Goal: Task Accomplishment & Management: Use online tool/utility

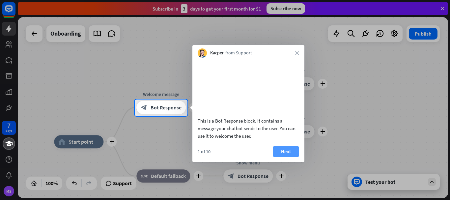
click at [295, 157] on button "Next" at bounding box center [286, 151] width 26 height 11
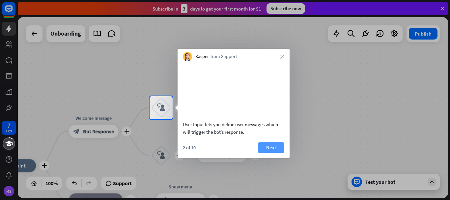
click at [267, 153] on button "Next" at bounding box center [271, 147] width 26 height 11
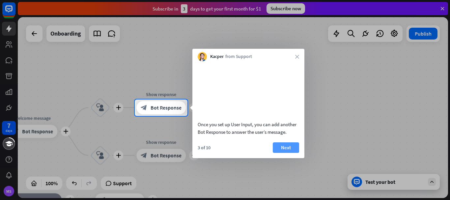
click at [286, 153] on button "Next" at bounding box center [286, 147] width 26 height 11
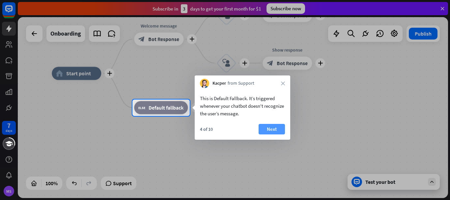
click at [274, 130] on button "Next" at bounding box center [272, 129] width 26 height 11
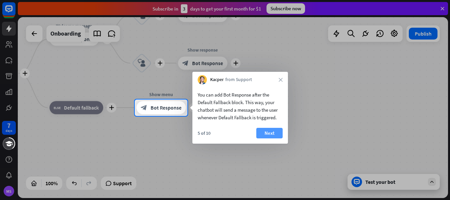
click at [269, 131] on button "Next" at bounding box center [269, 133] width 26 height 11
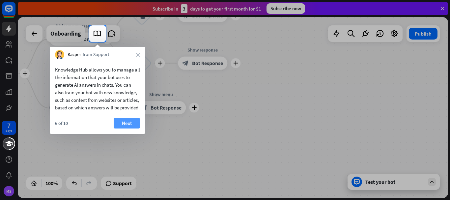
click at [126, 128] on button "Next" at bounding box center [127, 123] width 26 height 11
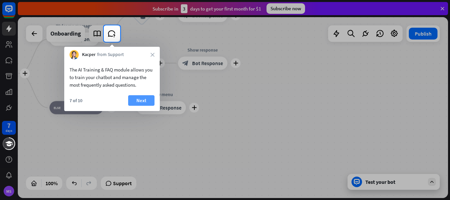
click at [147, 96] on button "Next" at bounding box center [141, 100] width 26 height 11
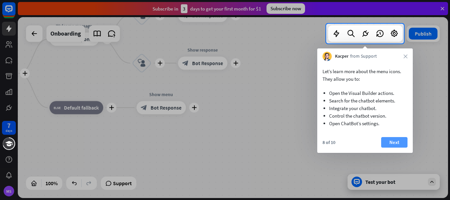
click at [401, 141] on button "Next" at bounding box center [394, 142] width 26 height 11
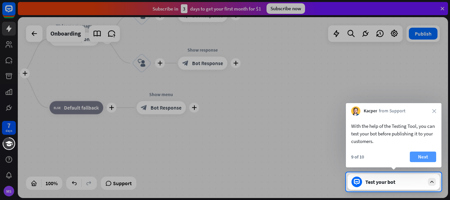
click at [421, 154] on button "Next" at bounding box center [423, 157] width 26 height 11
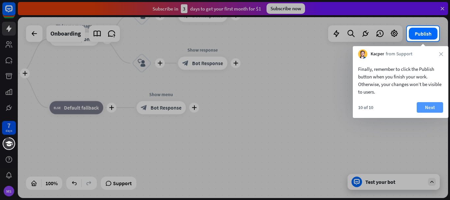
click at [433, 112] on button "Next" at bounding box center [430, 107] width 26 height 11
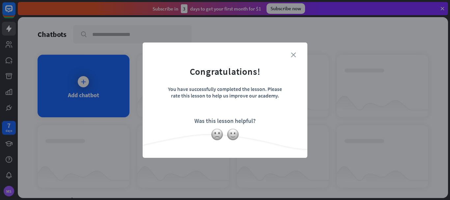
click at [294, 54] on icon "close" at bounding box center [293, 54] width 5 height 5
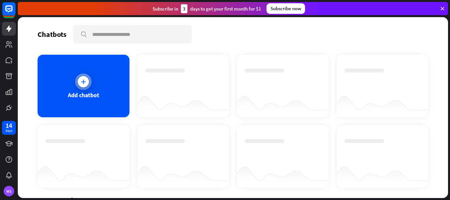
click at [76, 73] on div "Add chatbot" at bounding box center [84, 86] width 92 height 63
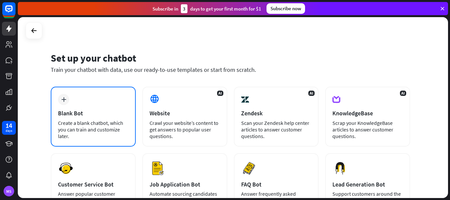
click at [70, 101] on div "plus Blank Bot Create a blank chatbot, which you can train and customize later." at bounding box center [93, 117] width 85 height 60
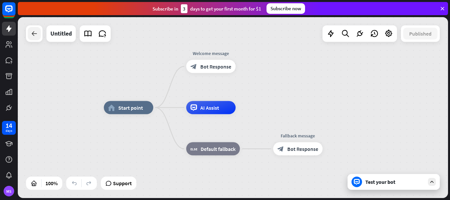
click at [36, 30] on icon at bounding box center [34, 34] width 8 height 8
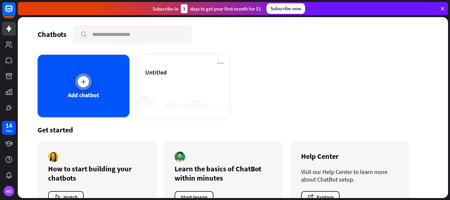
click at [71, 95] on div "Add chatbot" at bounding box center [83, 95] width 31 height 8
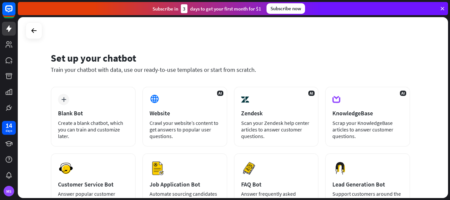
drag, startPoint x: 450, startPoint y: 41, endPoint x: 450, endPoint y: 64, distance: 23.1
click at [450, 64] on div "Set up your chatbot Train your chatbot with data, use our ready-to-use template…" at bounding box center [234, 108] width 432 height 183
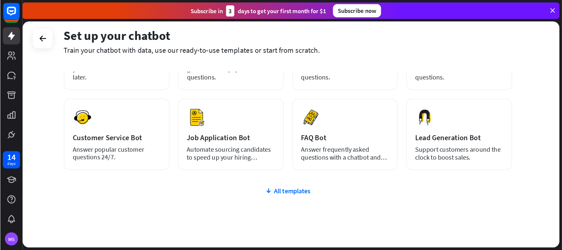
scroll to position [74, 0]
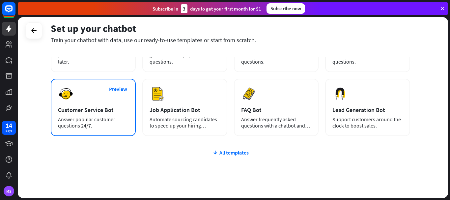
click at [79, 122] on div "Answer popular customer questions 24/7." at bounding box center [93, 122] width 71 height 13
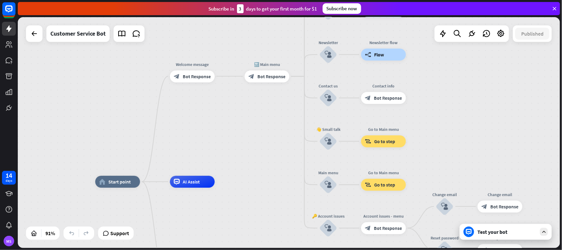
drag, startPoint x: 310, startPoint y: 128, endPoint x: 274, endPoint y: 218, distance: 97.7
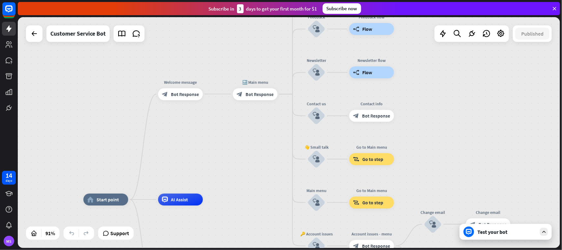
click at [269, 50] on div "home_2 Start point Welcome message block_bot_response Bot Response Edit name mo…" at bounding box center [289, 132] width 543 height 231
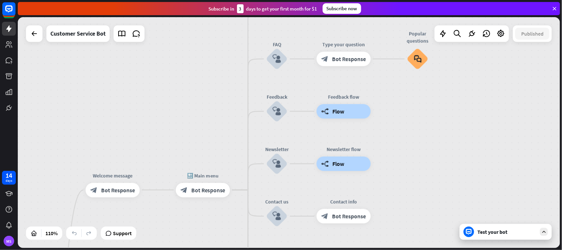
drag, startPoint x: 269, startPoint y: 50, endPoint x: 220, endPoint y: 137, distance: 99.3
click at [220, 137] on div "home_2 Start point Welcome message block_bot_response Bot Response 🔙 Main menu …" at bounding box center [289, 132] width 543 height 231
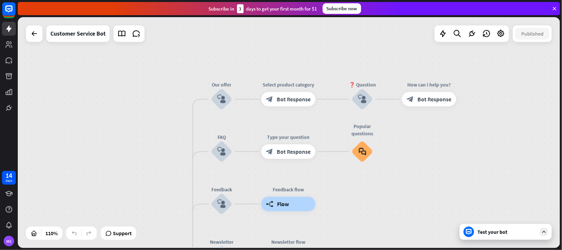
drag, startPoint x: 245, startPoint y: 96, endPoint x: 189, endPoint y: 188, distance: 107.9
click at [189, 188] on div "home_2 Start point Welcome message block_bot_response Bot Response 🔙 Main menu …" at bounding box center [289, 132] width 543 height 231
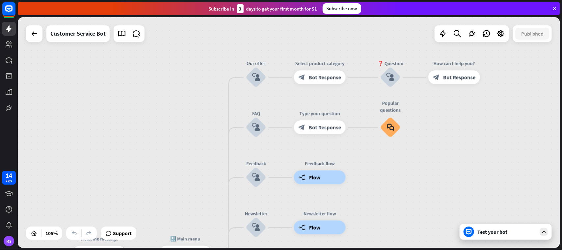
drag, startPoint x: 175, startPoint y: 139, endPoint x: 325, endPoint y: 15, distance: 194.9
click at [325, 15] on div "close Product Help First steps Get started with ChatBot Help Center Follow step…" at bounding box center [290, 125] width 545 height 250
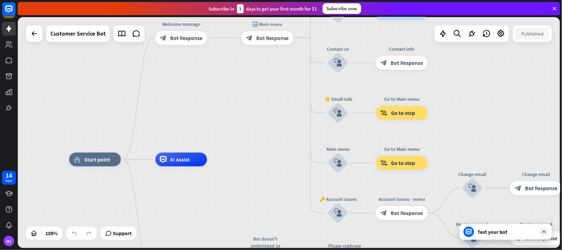
drag, startPoint x: 279, startPoint y: 128, endPoint x: 231, endPoint y: -14, distance: 150.9
click at [231, 0] on html "14 days MS close Product Help First steps Get started with ChatBot Help Center …" at bounding box center [281, 125] width 562 height 250
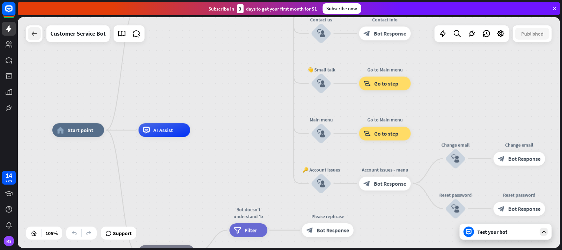
click at [35, 34] on icon at bounding box center [34, 34] width 8 height 8
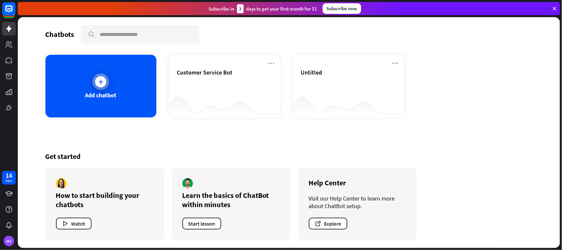
click at [88, 91] on div "Add chatbot" at bounding box center [100, 95] width 31 height 8
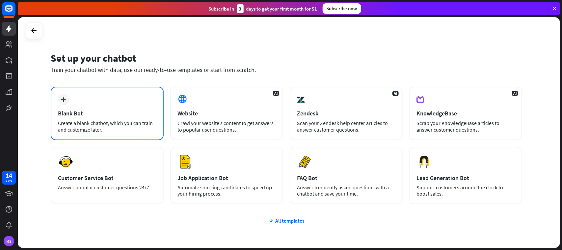
click at [96, 125] on div "Create a blank chatbot, which you can train and customize later." at bounding box center [107, 126] width 99 height 13
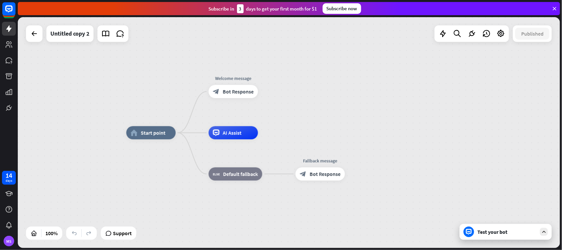
click at [89, 101] on div "home_2 Start point Welcome message block_bot_response Bot Response AI Assist bl…" at bounding box center [289, 132] width 543 height 231
drag, startPoint x: 238, startPoint y: 133, endPoint x: 230, endPoint y: 133, distance: 8.2
click at [230, 133] on span "AI Assist" at bounding box center [232, 132] width 19 height 7
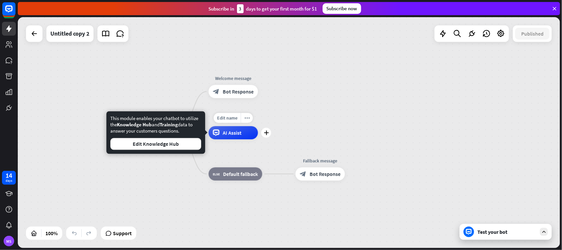
click at [228, 126] on div "Edit name more_horiz plus AI Assist" at bounding box center [233, 132] width 49 height 13
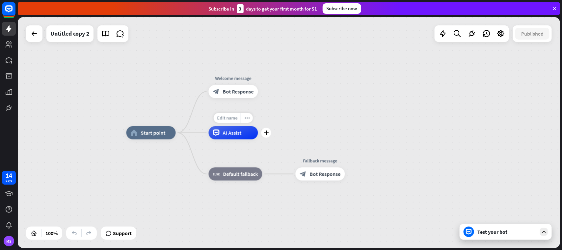
click at [232, 119] on span "Edit name" at bounding box center [227, 118] width 20 height 6
type input "****"
drag, startPoint x: 246, startPoint y: 121, endPoint x: 214, endPoint y: 114, distance: 32.1
click at [214, 114] on input "****" at bounding box center [234, 118] width 46 height 9
type input "*********"
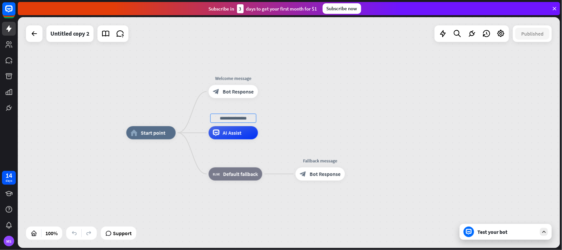
click at [450, 200] on div at bounding box center [544, 232] width 8 height 8
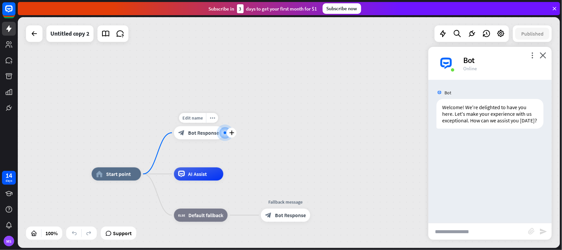
drag, startPoint x: 232, startPoint y: 132, endPoint x: 232, endPoint y: 148, distance: 16.1
click at [193, 134] on span "Bot Response" at bounding box center [203, 132] width 31 height 7
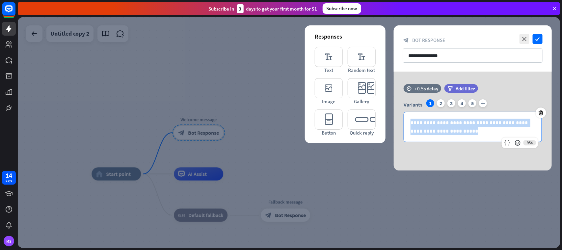
drag, startPoint x: 469, startPoint y: 133, endPoint x: 345, endPoint y: 90, distance: 131.1
click at [394, 90] on div "**********" at bounding box center [473, 120] width 158 height 99
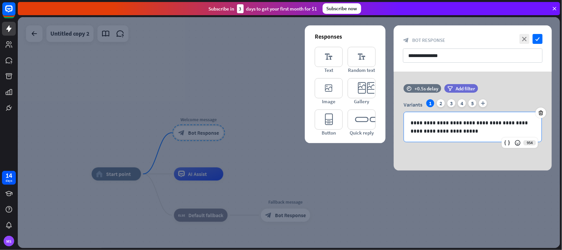
click at [217, 93] on div at bounding box center [289, 132] width 543 height 231
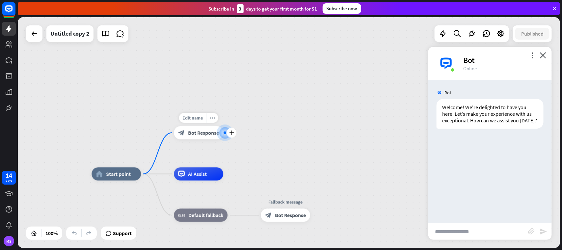
click at [192, 132] on span "Bot Response" at bounding box center [203, 132] width 31 height 7
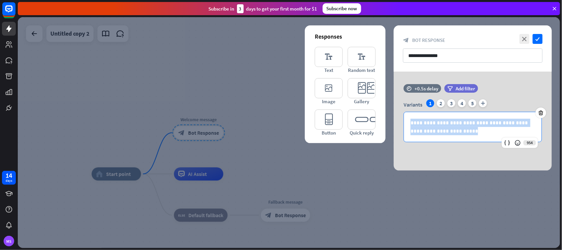
drag, startPoint x: 471, startPoint y: 132, endPoint x: 304, endPoint y: 58, distance: 183.0
click at [304, 58] on div "**********" at bounding box center [289, 132] width 543 height 231
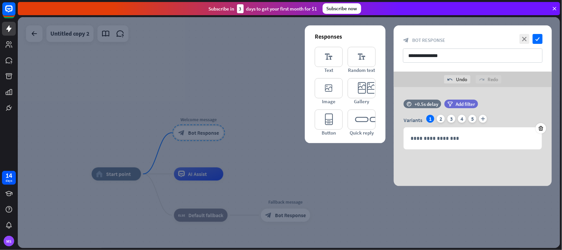
click at [240, 102] on div at bounding box center [289, 132] width 543 height 231
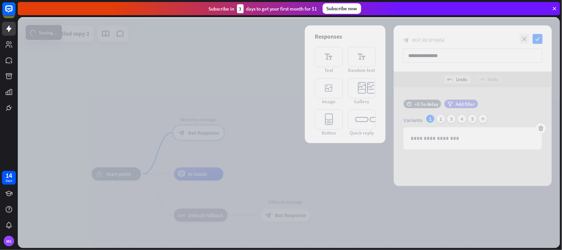
click at [240, 102] on div at bounding box center [289, 132] width 543 height 231
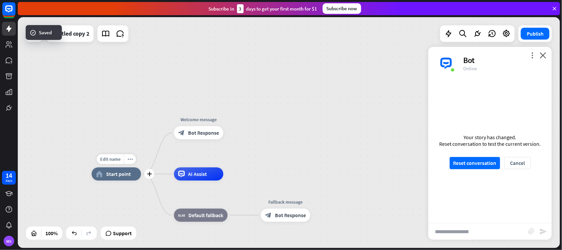
click at [115, 176] on span "Start point" at bounding box center [118, 174] width 25 height 7
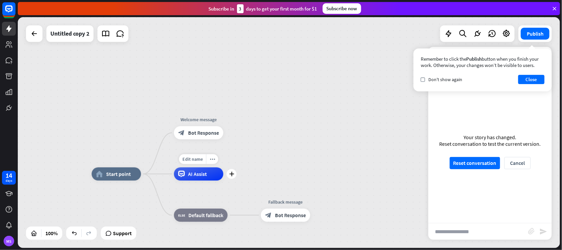
drag, startPoint x: 199, startPoint y: 128, endPoint x: 176, endPoint y: 181, distance: 56.9
drag, startPoint x: 209, startPoint y: 175, endPoint x: 167, endPoint y: 89, distance: 95.3
click at [167, 89] on div "home_2 Start point Welcome message block_bot_response Bot Response AI Assist bl…" at bounding box center [289, 132] width 543 height 231
